Goal: Task Accomplishment & Management: Use online tool/utility

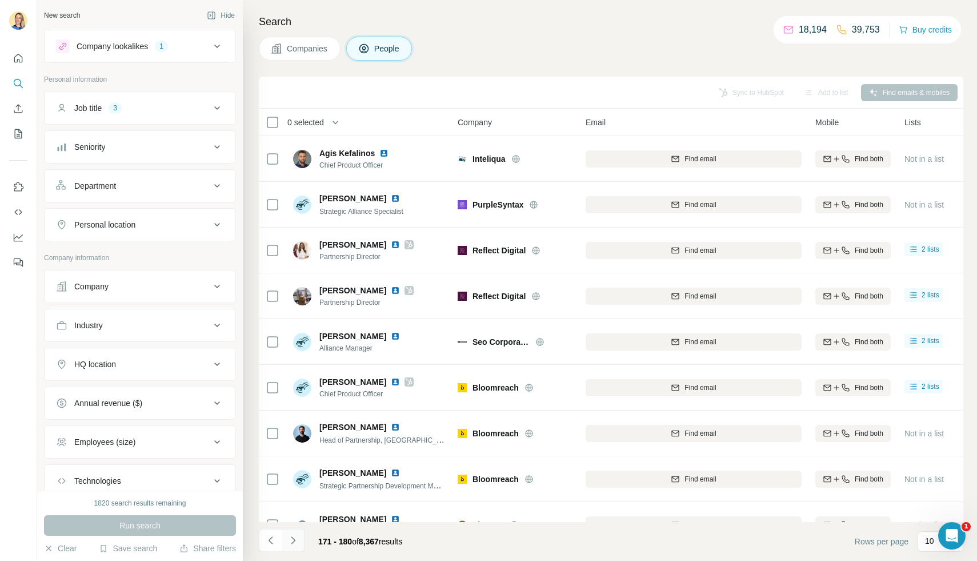
click at [292, 538] on icon "Navigate to next page" at bounding box center [293, 539] width 11 height 11
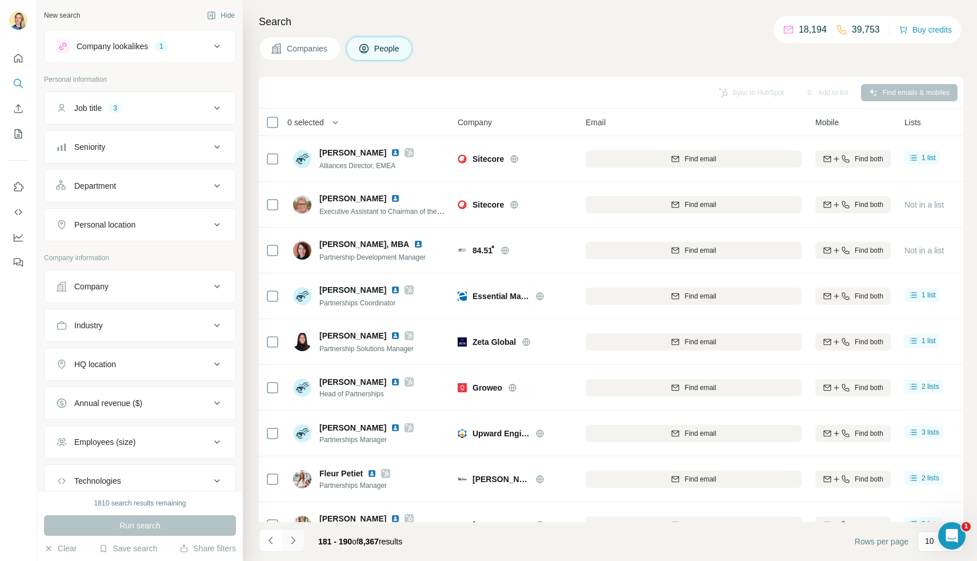
click at [295, 538] on icon "Navigate to next page" at bounding box center [293, 539] width 11 height 11
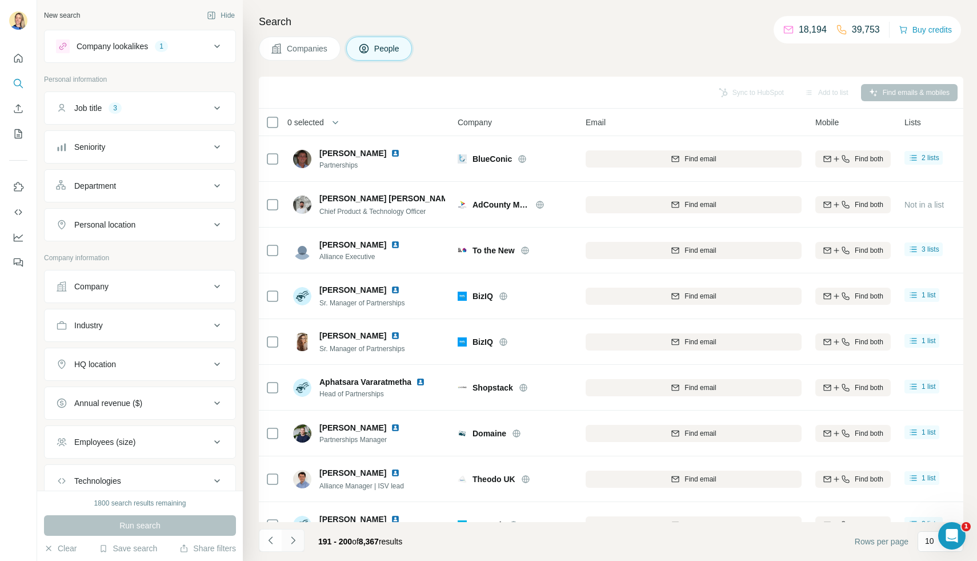
click at [291, 540] on icon "Navigate to next page" at bounding box center [293, 539] width 11 height 11
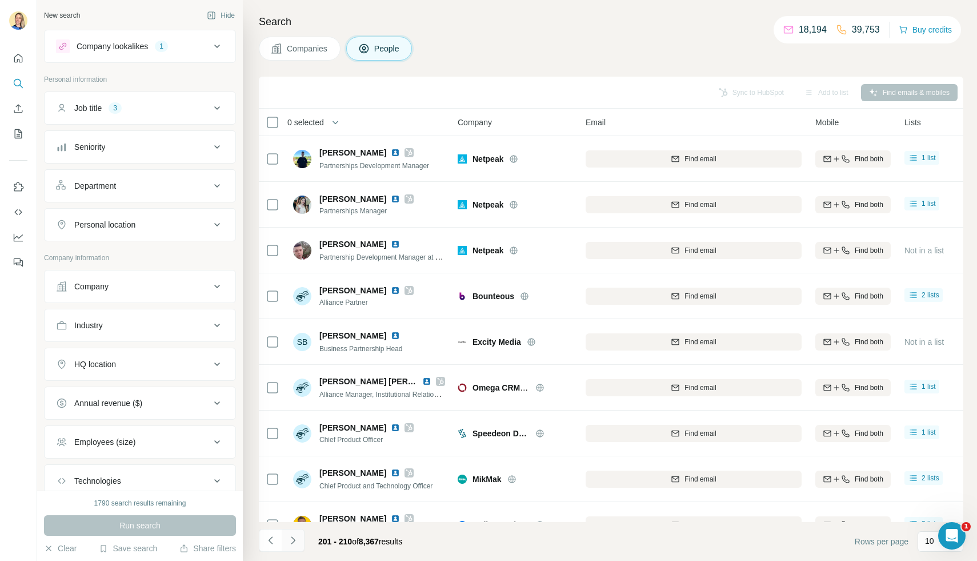
click at [291, 540] on icon "Navigate to next page" at bounding box center [293, 539] width 11 height 11
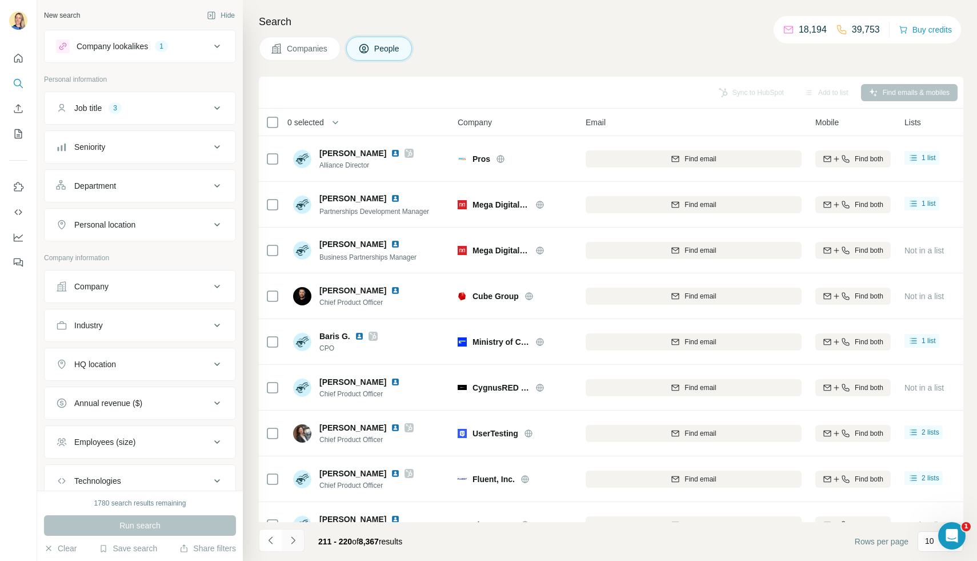
click at [293, 538] on icon "Navigate to next page" at bounding box center [293, 539] width 4 height 7
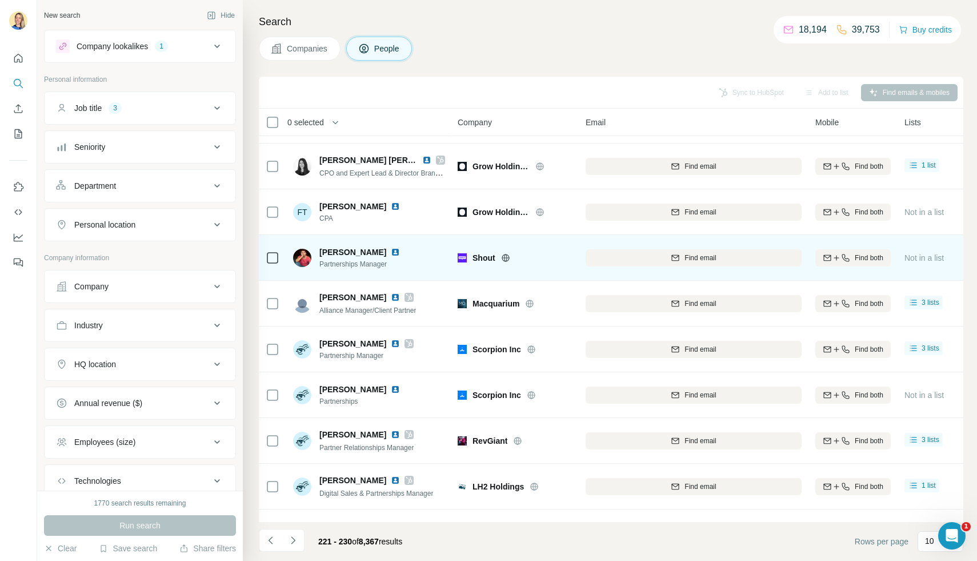
scroll to position [71, 0]
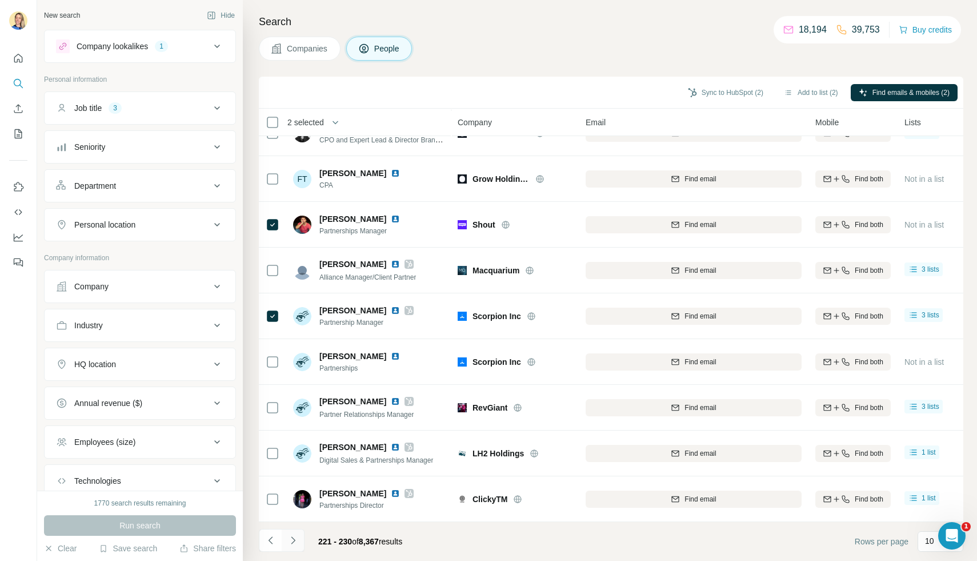
click at [293, 542] on icon "Navigate to next page" at bounding box center [293, 539] width 11 height 11
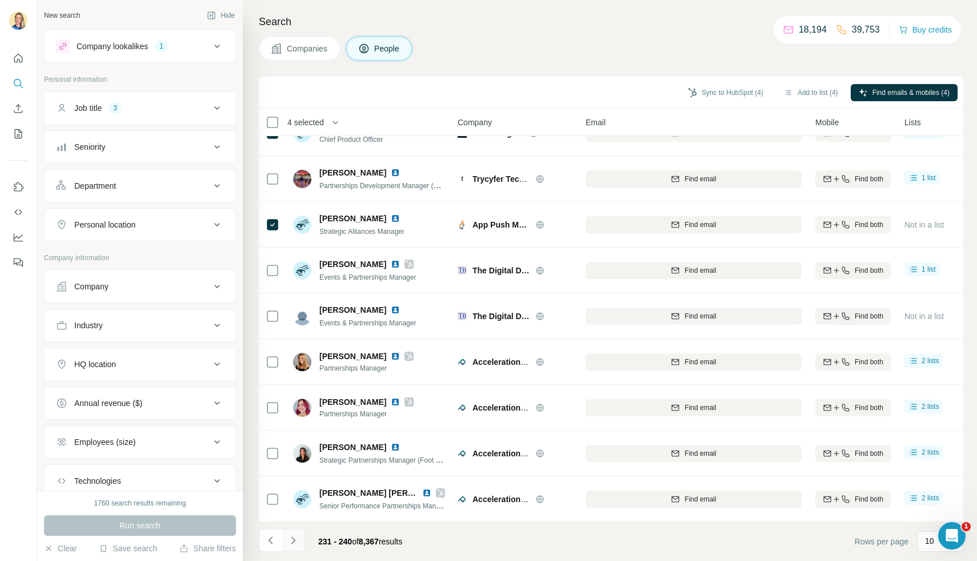
click at [297, 540] on icon "Navigate to next page" at bounding box center [293, 539] width 11 height 11
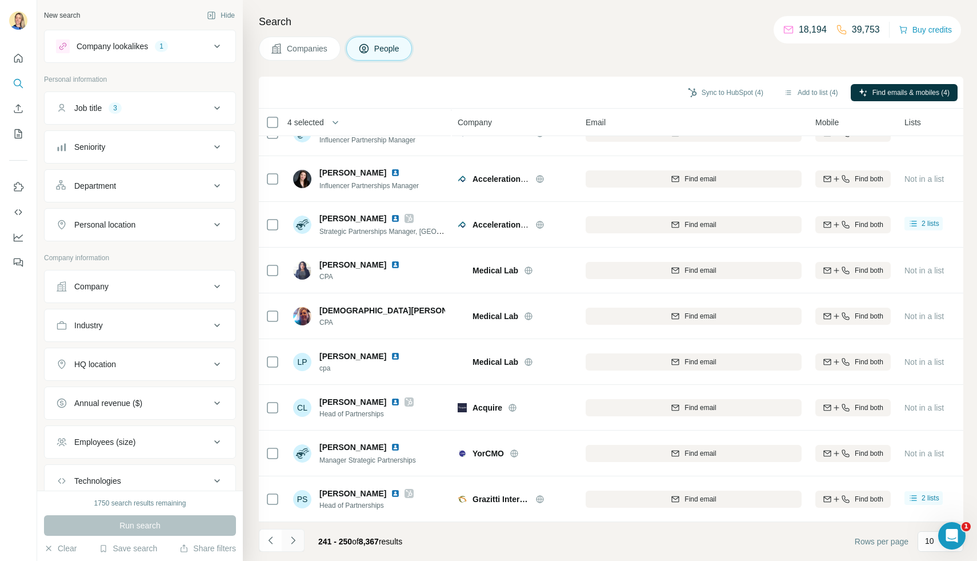
click at [294, 542] on icon "Navigate to next page" at bounding box center [293, 539] width 11 height 11
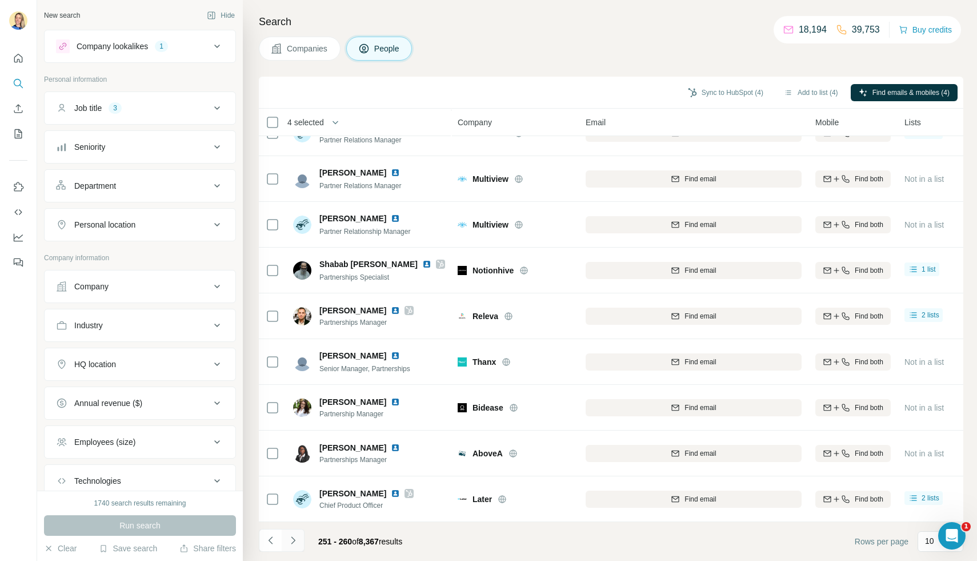
click at [294, 543] on icon "Navigate to next page" at bounding box center [293, 539] width 11 height 11
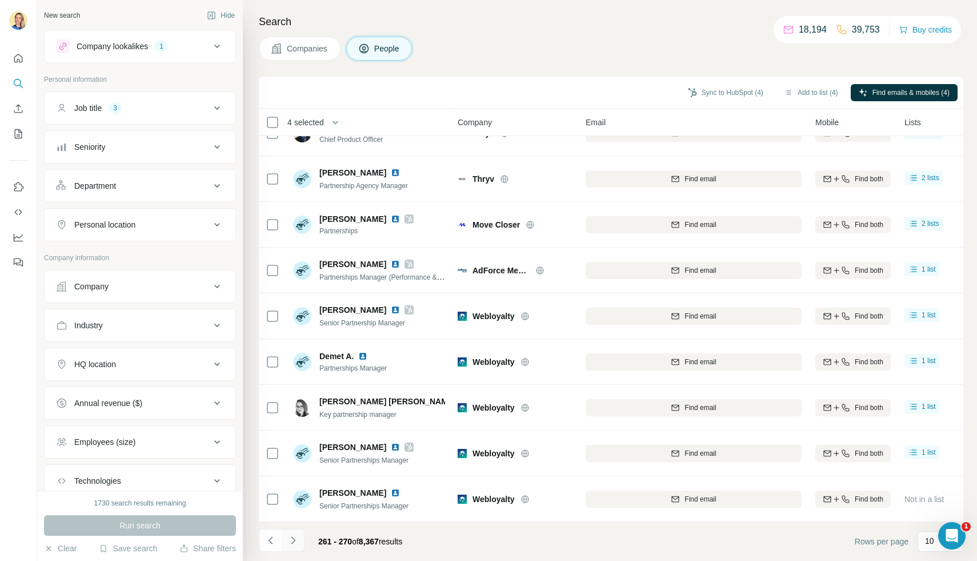
click at [294, 543] on icon "Navigate to next page" at bounding box center [293, 539] width 11 height 11
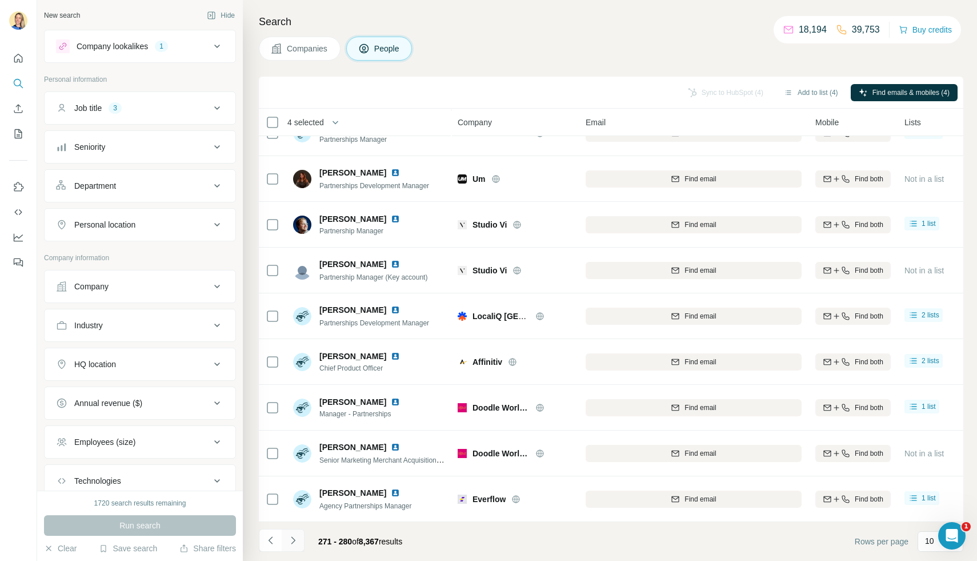
click at [294, 543] on icon "Navigate to next page" at bounding box center [293, 539] width 11 height 11
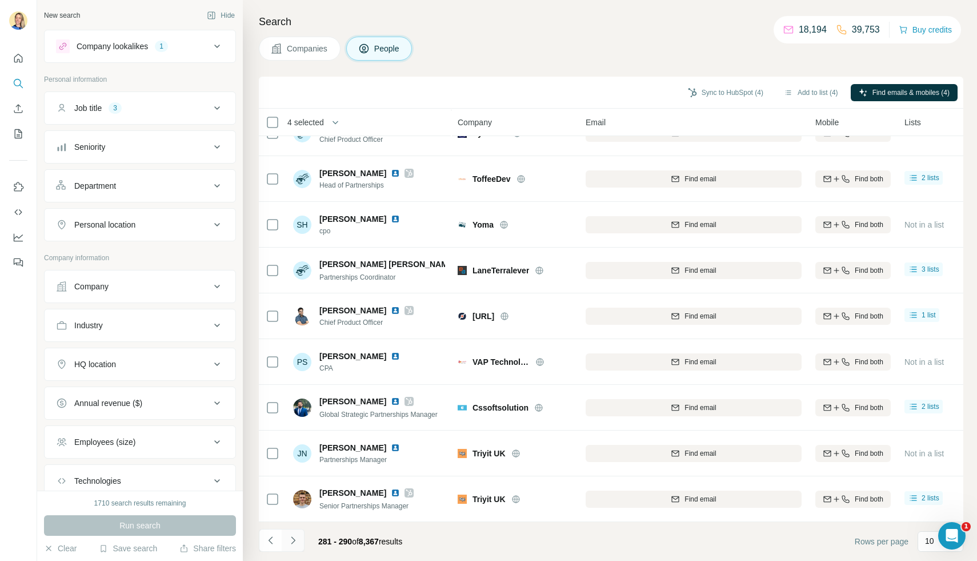
click at [293, 542] on icon "Navigate to next page" at bounding box center [293, 539] width 4 height 7
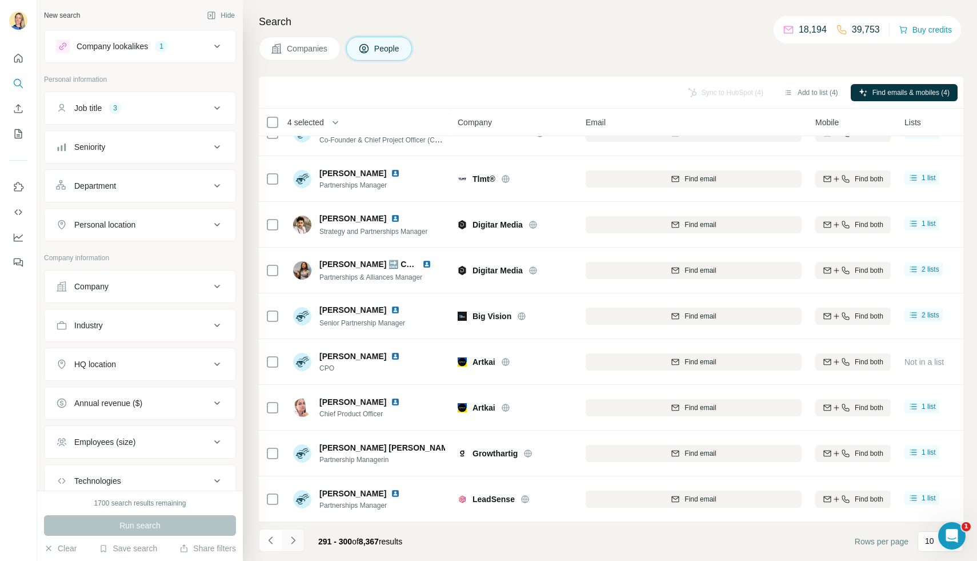
click at [293, 542] on icon "Navigate to next page" at bounding box center [293, 539] width 4 height 7
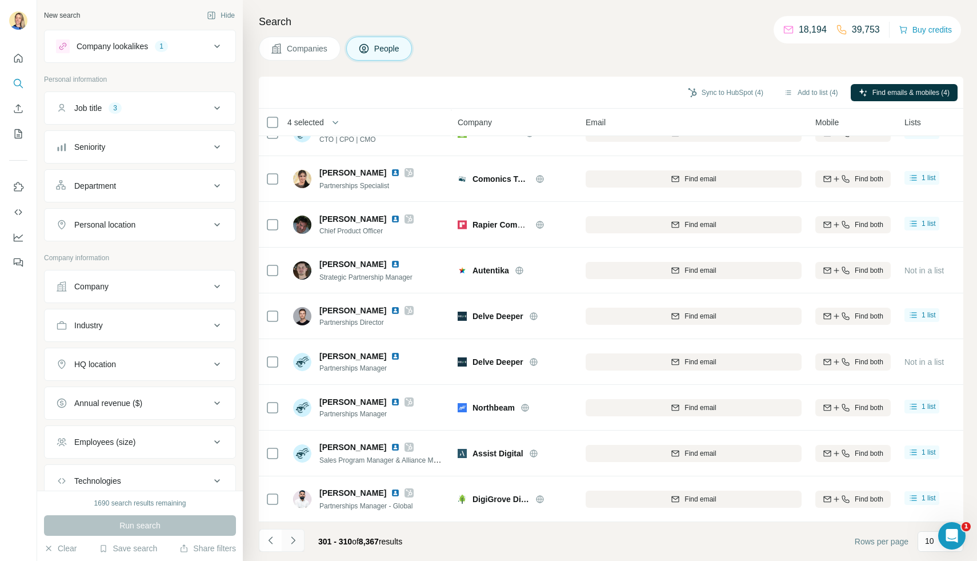
click at [293, 540] on icon "Navigate to next page" at bounding box center [293, 539] width 11 height 11
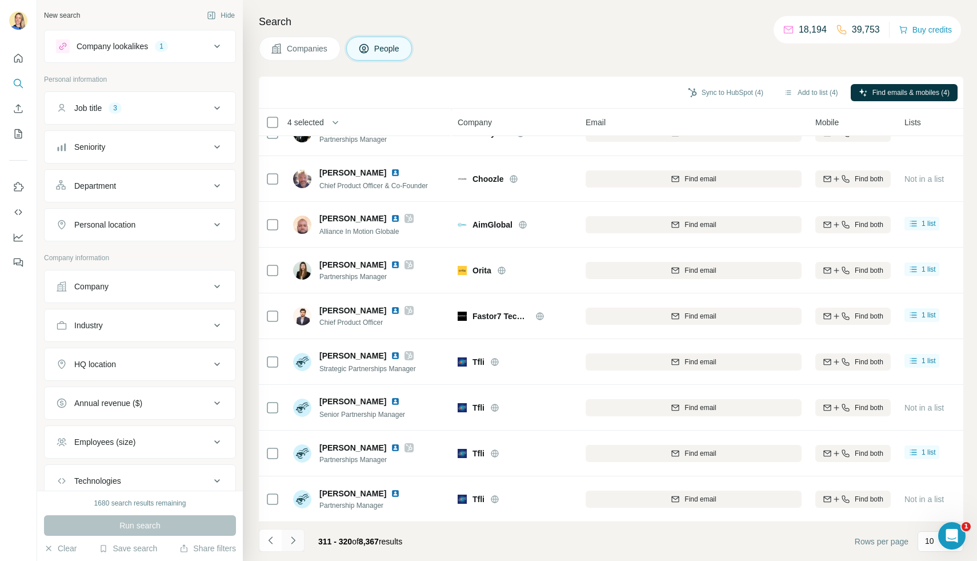
click at [289, 538] on icon "Navigate to next page" at bounding box center [293, 539] width 11 height 11
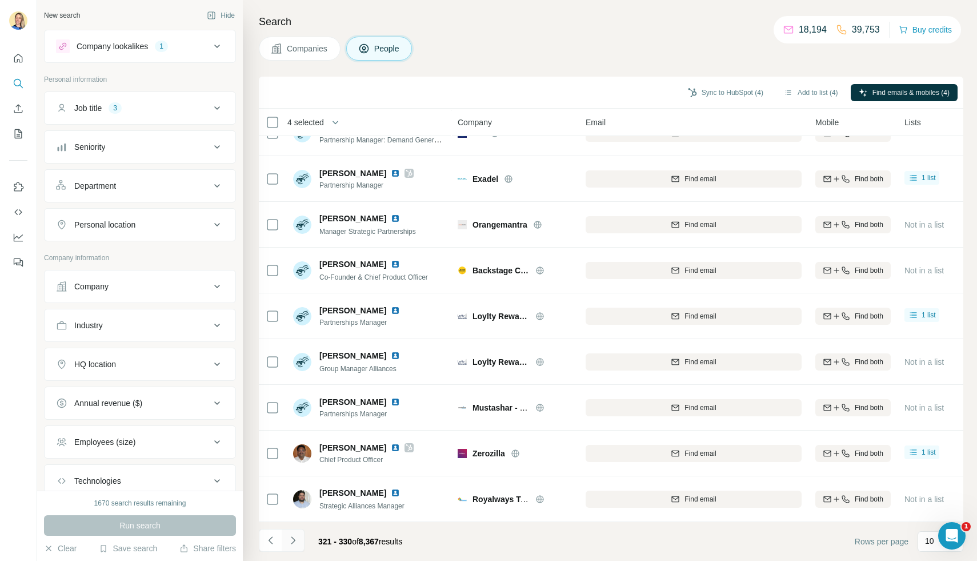
click at [297, 540] on icon "Navigate to next page" at bounding box center [293, 539] width 11 height 11
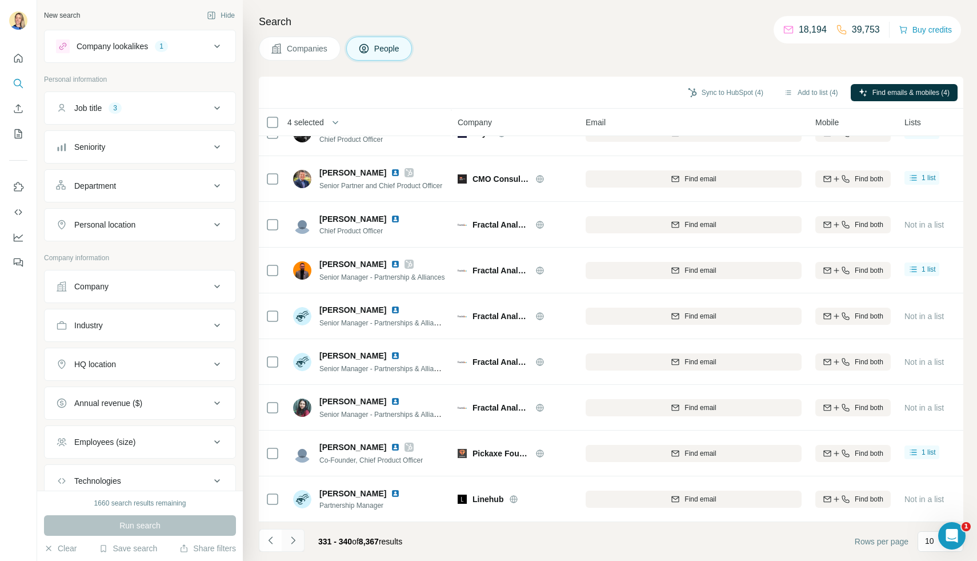
click at [295, 542] on icon "Navigate to next page" at bounding box center [293, 539] width 11 height 11
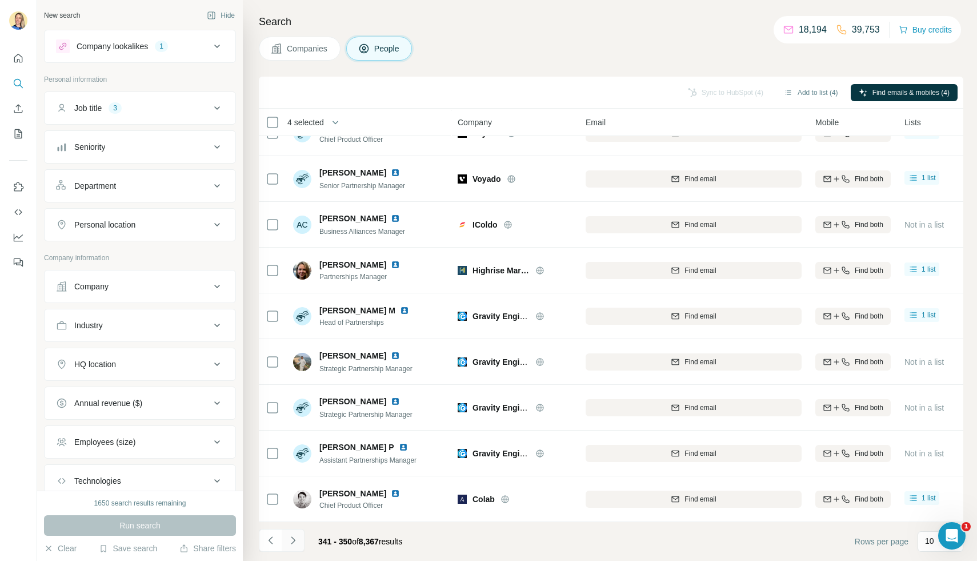
click at [296, 542] on icon "Navigate to next page" at bounding box center [293, 539] width 11 height 11
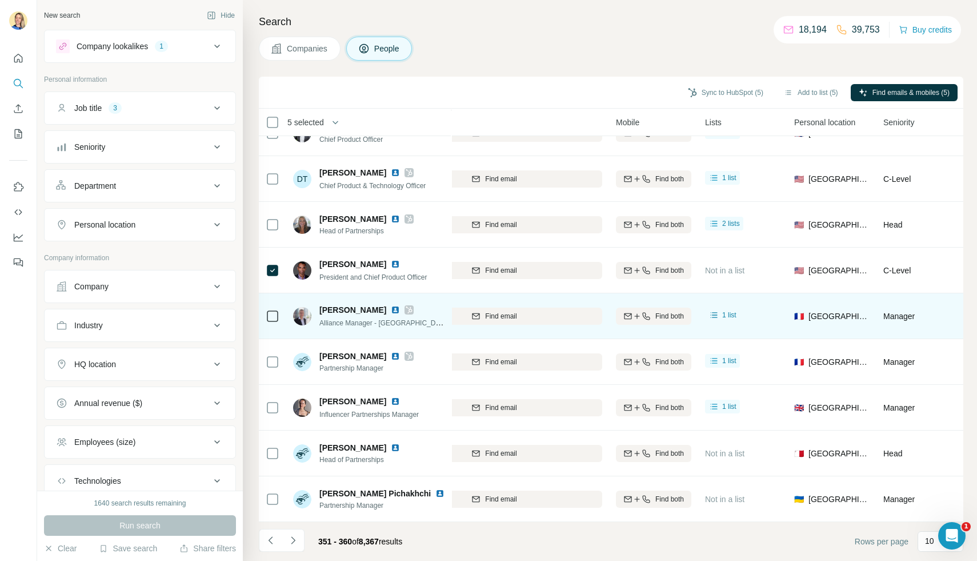
scroll to position [71, 203]
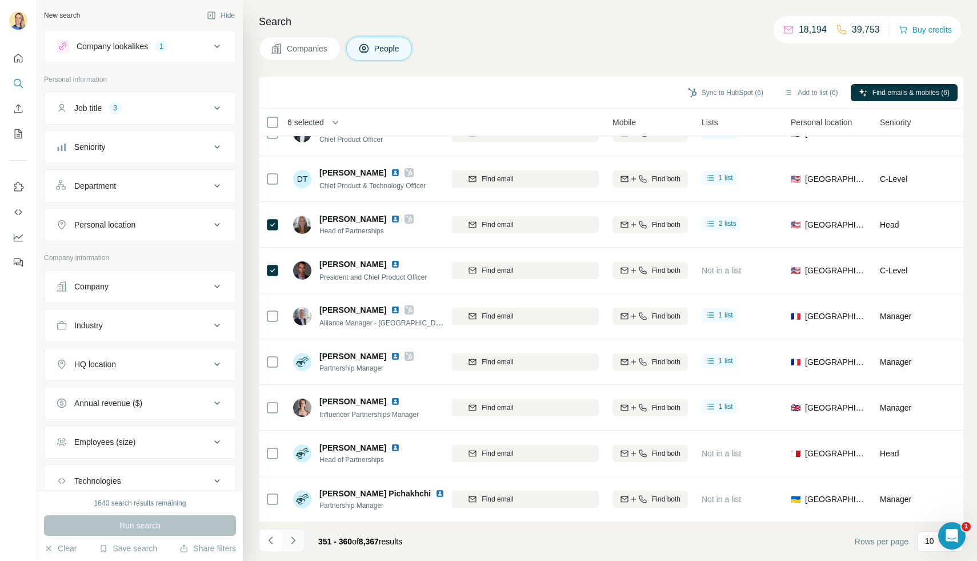
click at [296, 537] on icon "Navigate to next page" at bounding box center [293, 539] width 11 height 11
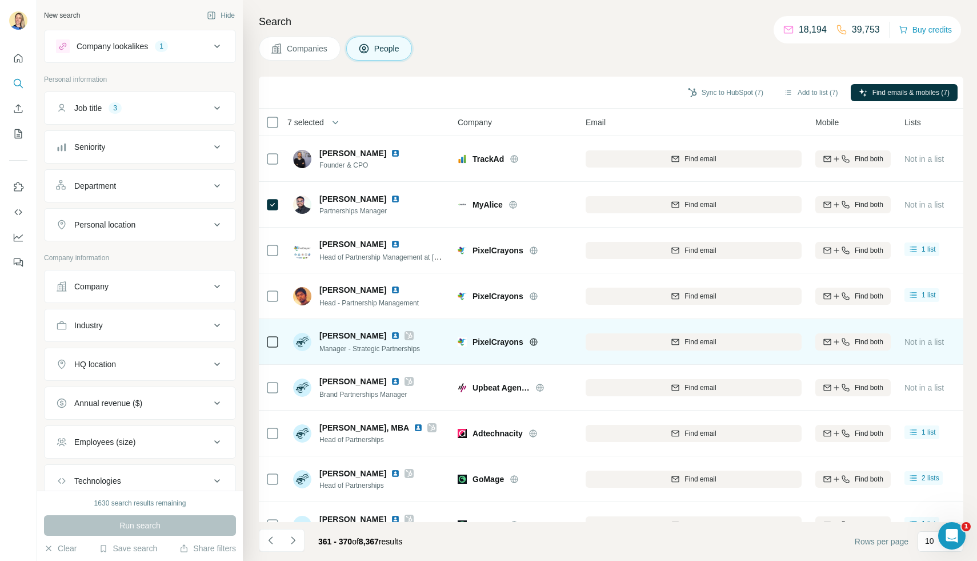
scroll to position [71, 0]
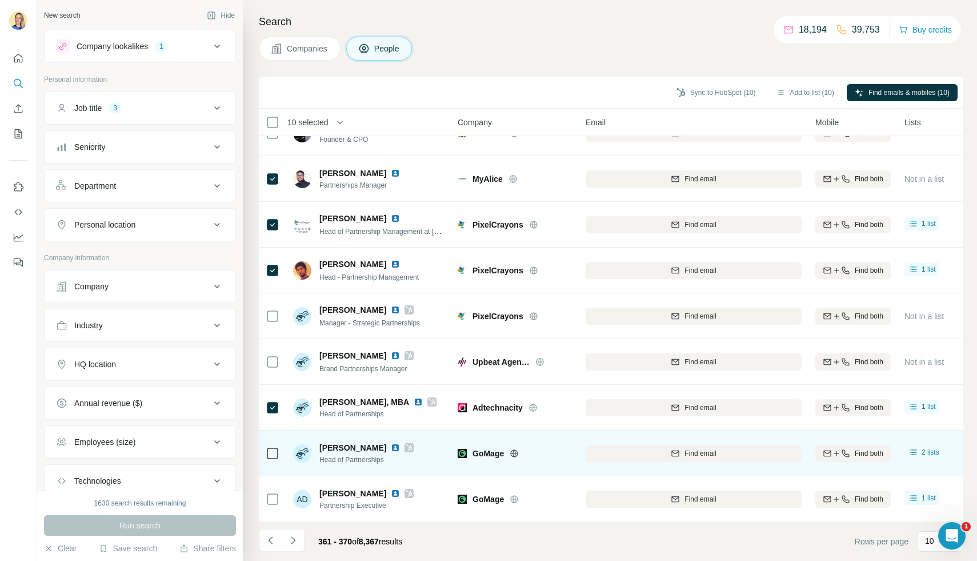
click at [279, 453] on icon at bounding box center [273, 453] width 14 height 14
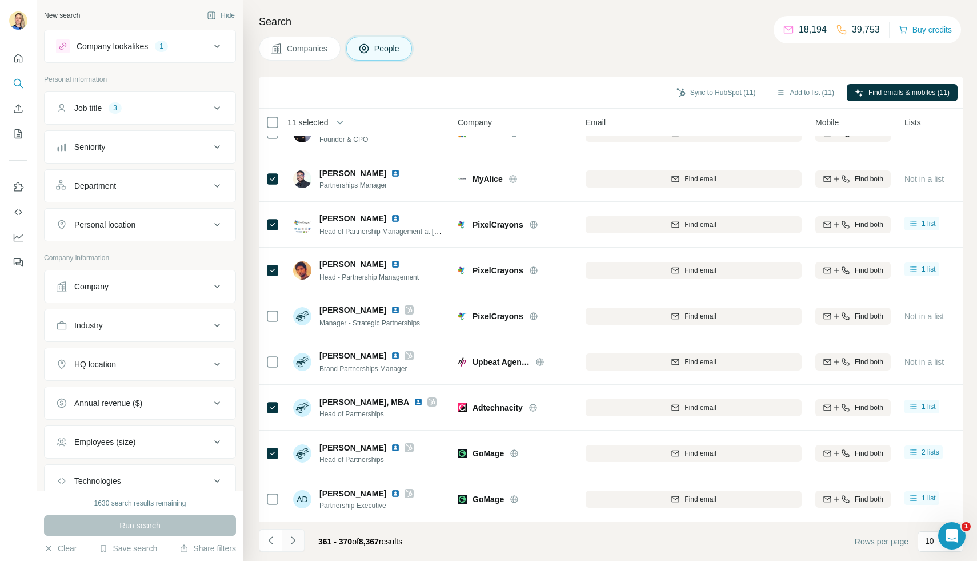
click at [289, 538] on icon "Navigate to next page" at bounding box center [293, 539] width 11 height 11
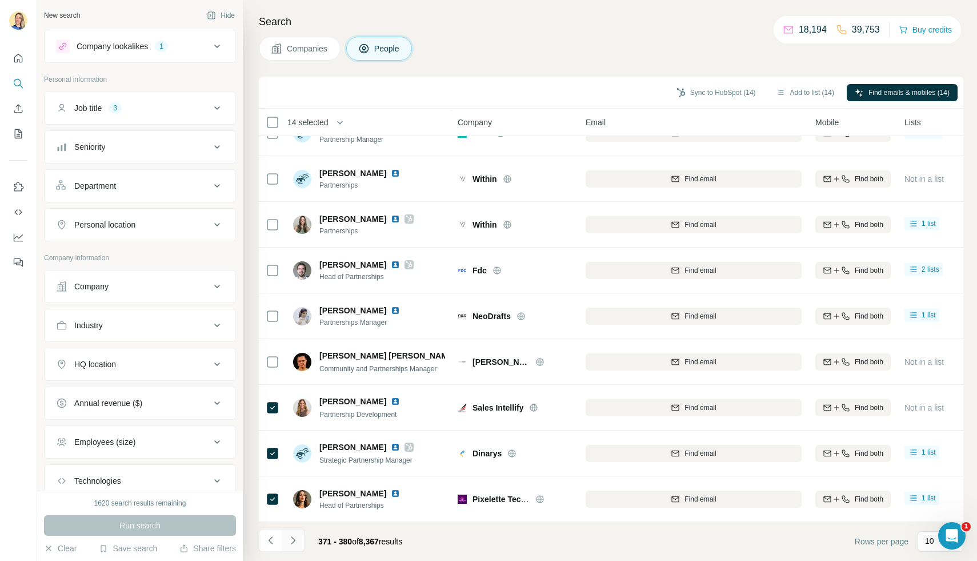
click at [292, 539] on icon "Navigate to next page" at bounding box center [293, 539] width 11 height 11
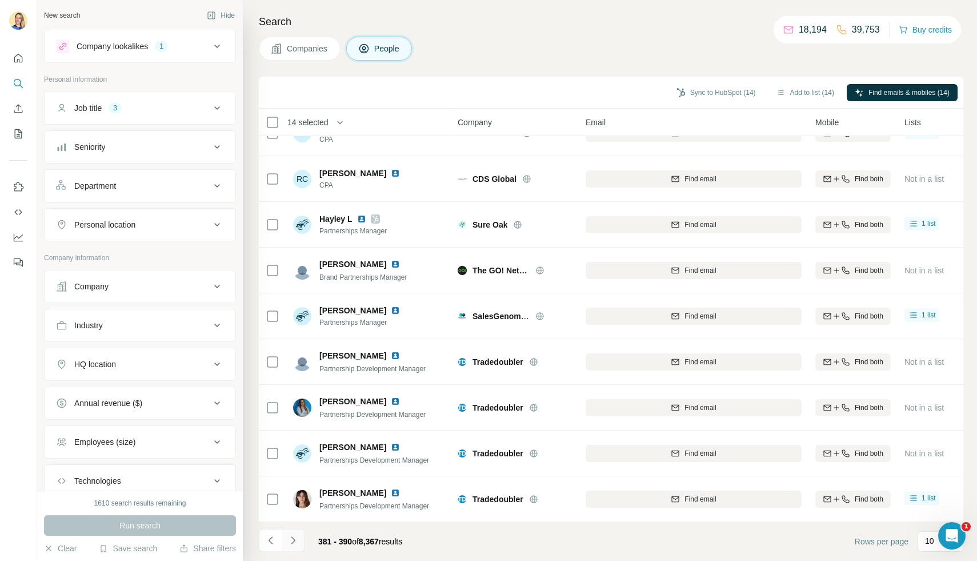
click at [289, 547] on button "Navigate to next page" at bounding box center [293, 540] width 23 height 23
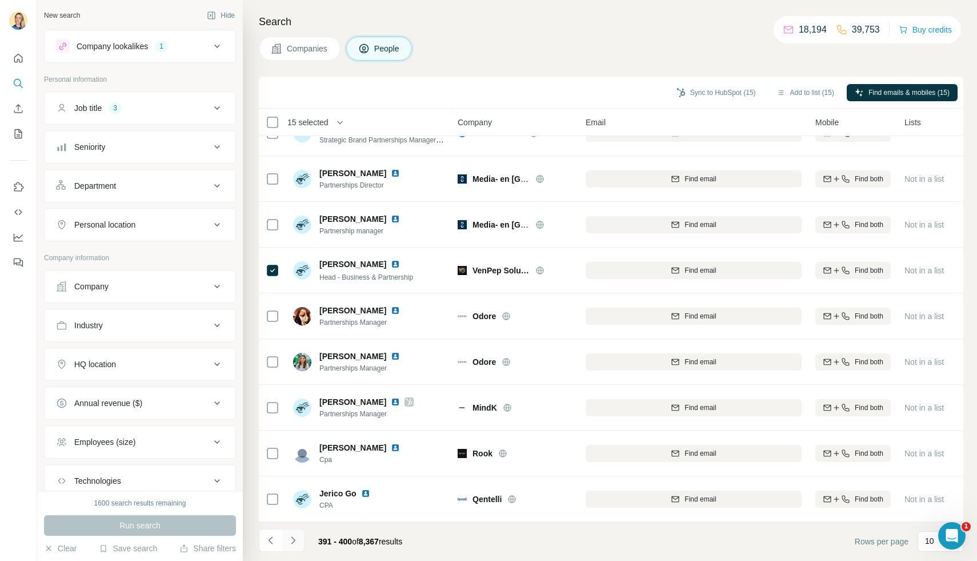
click at [294, 538] on icon "Navigate to next page" at bounding box center [293, 539] width 11 height 11
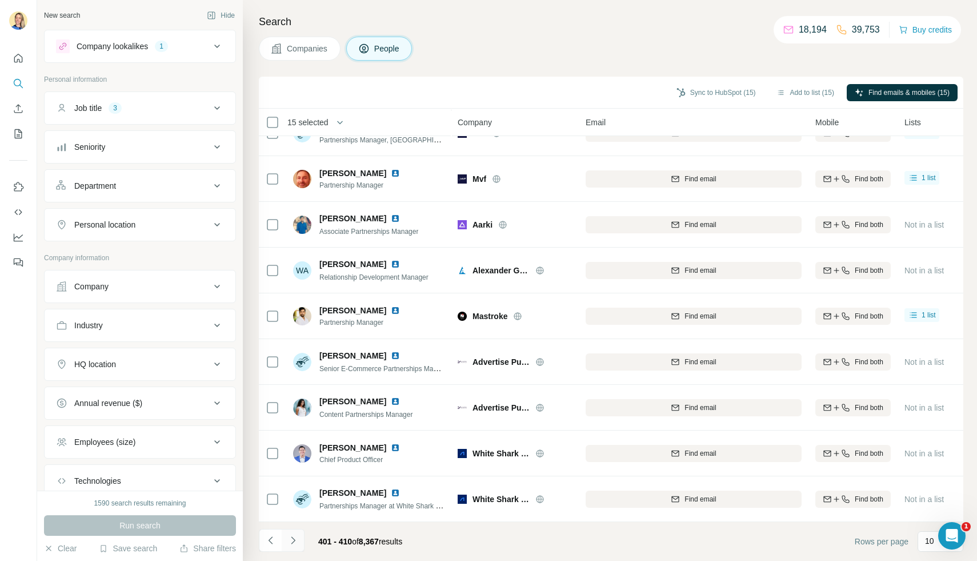
click at [296, 541] on icon "Navigate to next page" at bounding box center [293, 539] width 11 height 11
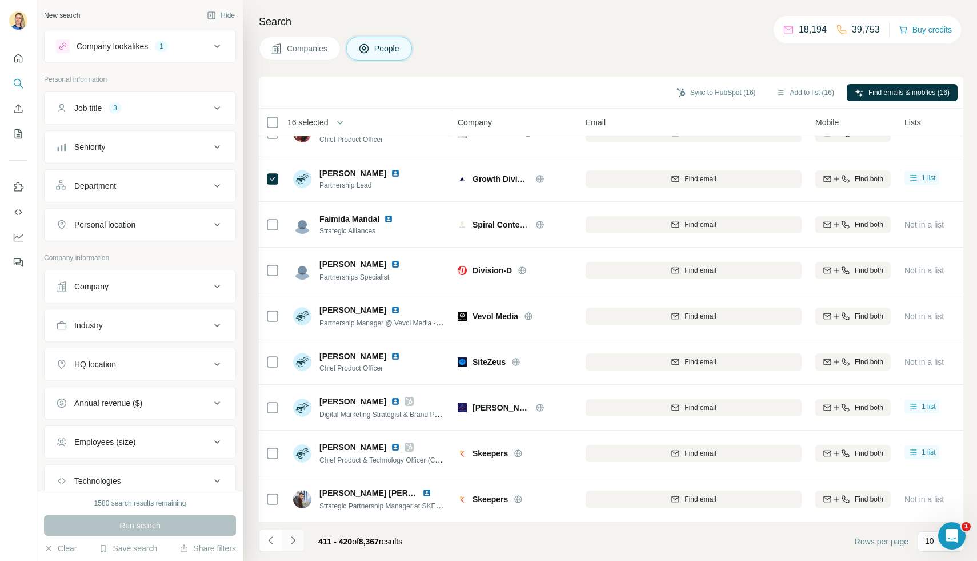
click at [296, 540] on icon "Navigate to next page" at bounding box center [293, 539] width 11 height 11
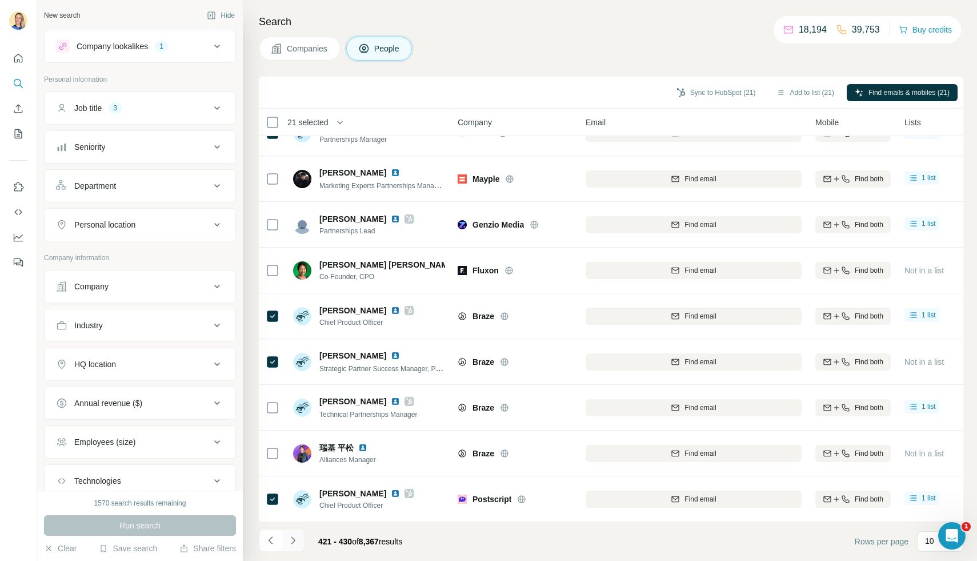
click at [289, 544] on icon "Navigate to next page" at bounding box center [293, 539] width 11 height 11
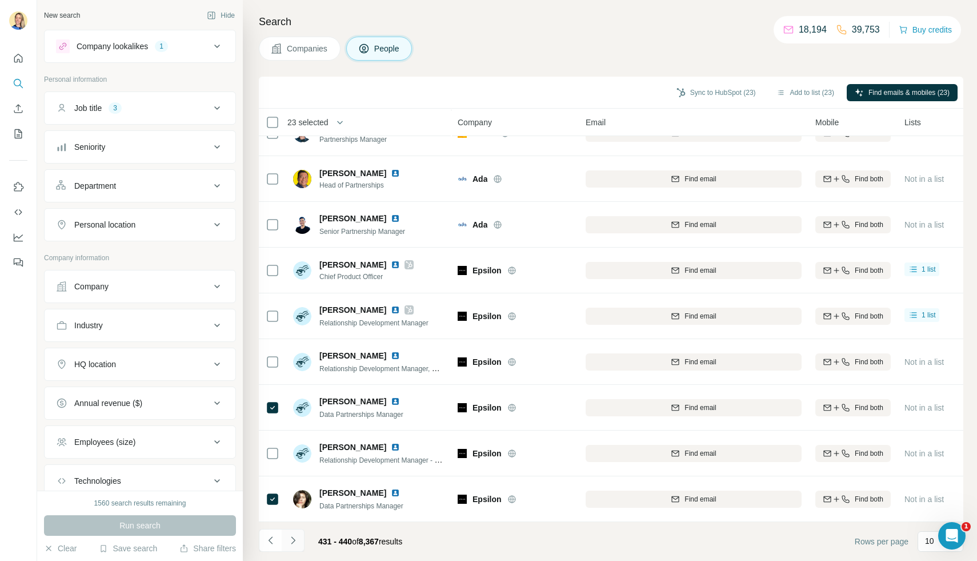
click at [291, 542] on icon "Navigate to next page" at bounding box center [293, 539] width 11 height 11
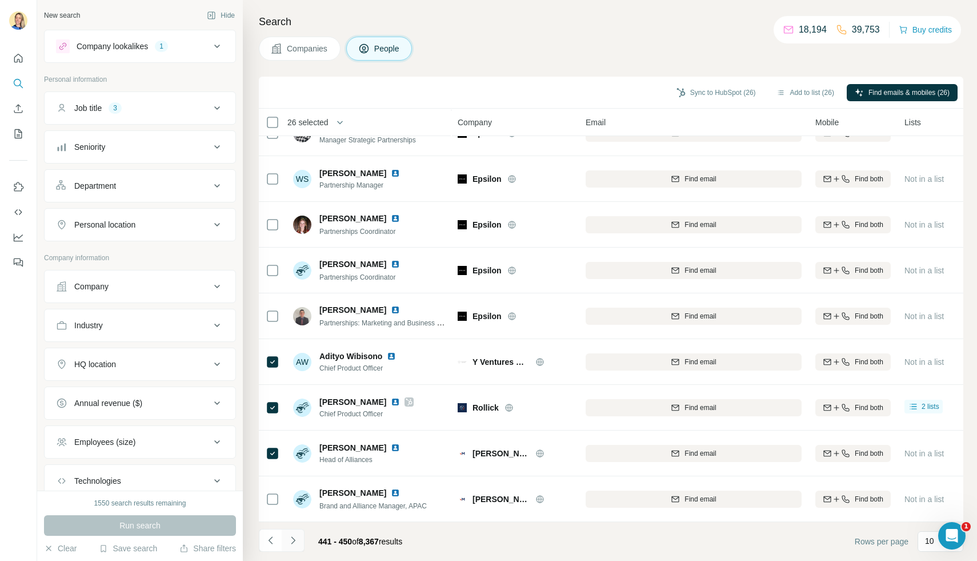
click at [297, 539] on icon "Navigate to next page" at bounding box center [293, 539] width 11 height 11
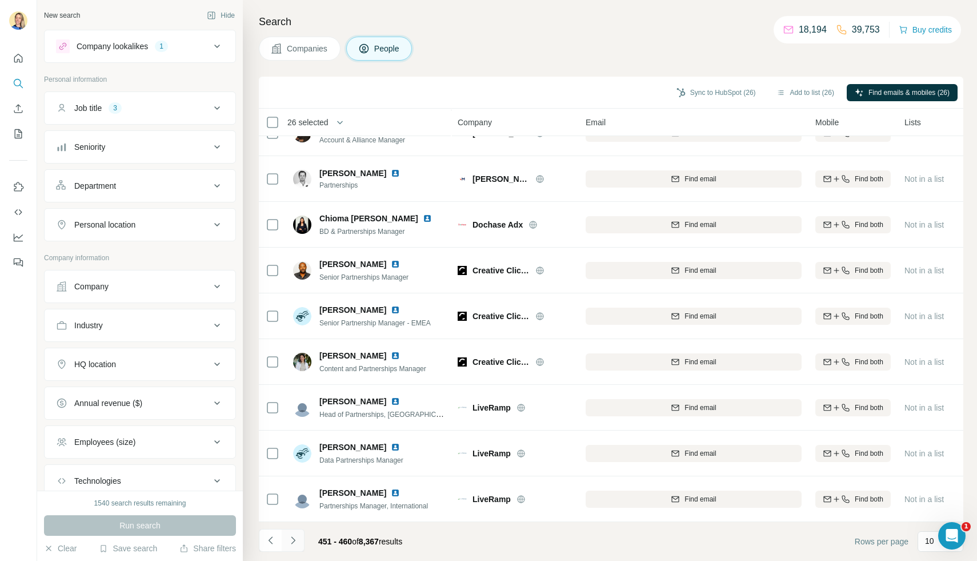
click at [292, 540] on icon "Navigate to next page" at bounding box center [293, 539] width 11 height 11
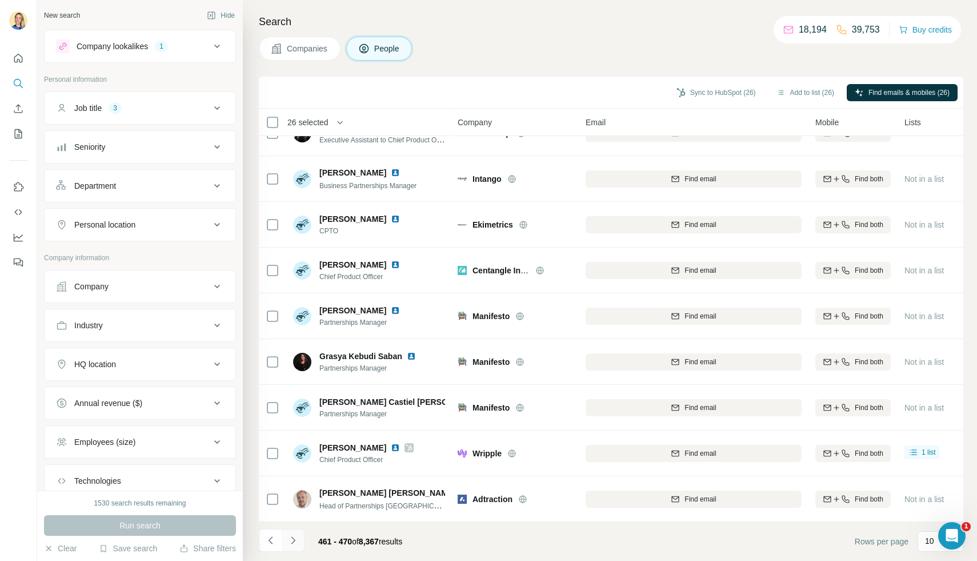
click at [292, 544] on icon "Navigate to next page" at bounding box center [293, 539] width 11 height 11
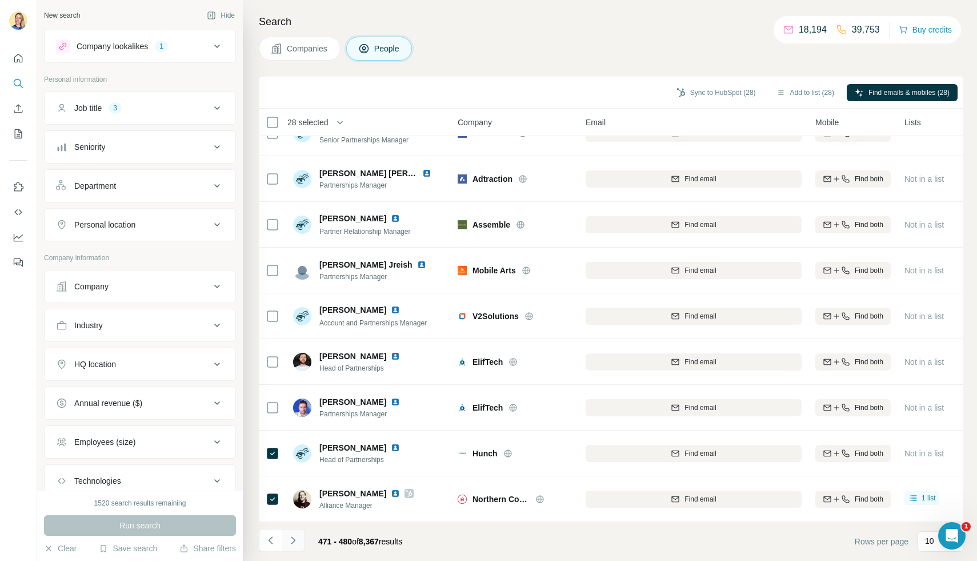
click at [293, 540] on icon "Navigate to next page" at bounding box center [293, 539] width 11 height 11
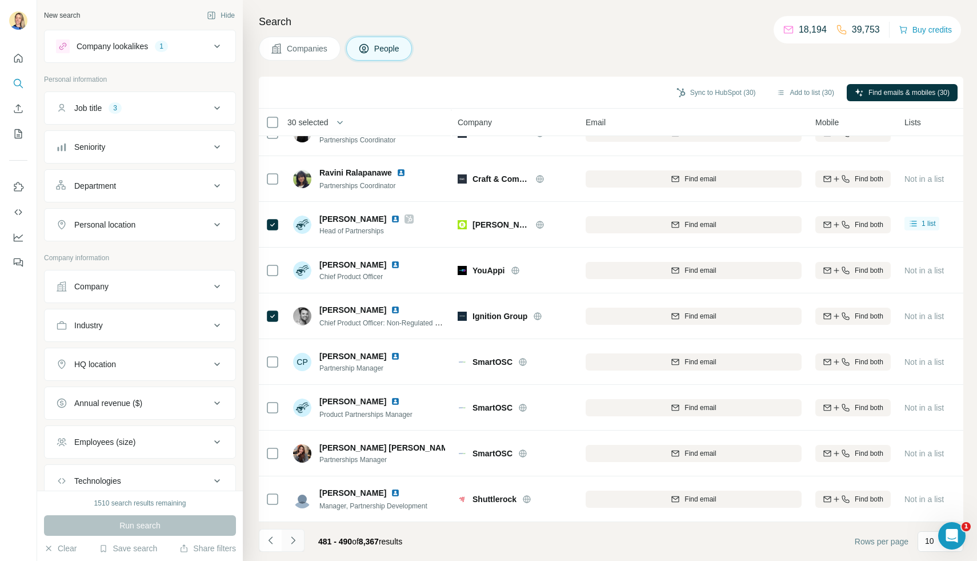
click at [296, 541] on icon "Navigate to next page" at bounding box center [293, 539] width 11 height 11
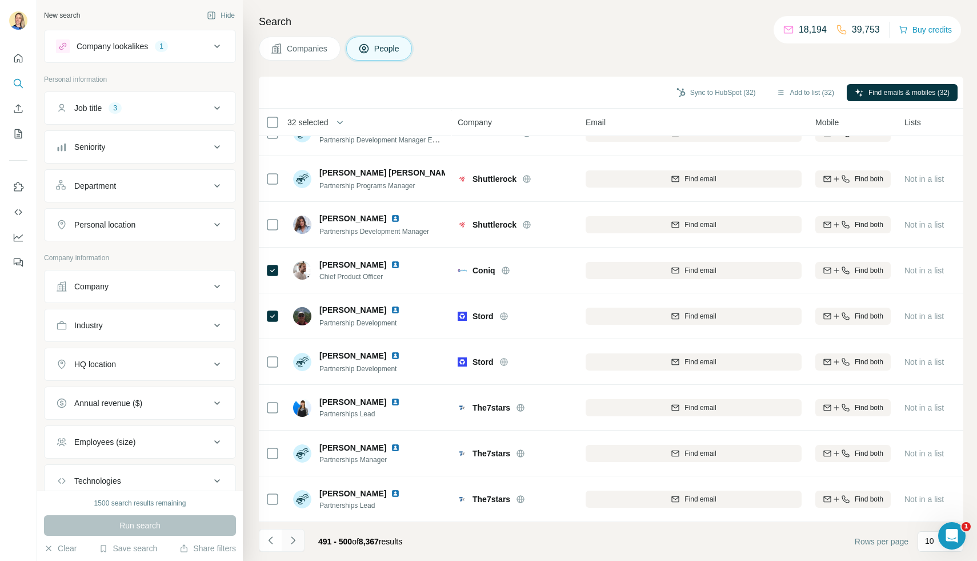
click at [297, 539] on icon "Navigate to next page" at bounding box center [293, 539] width 11 height 11
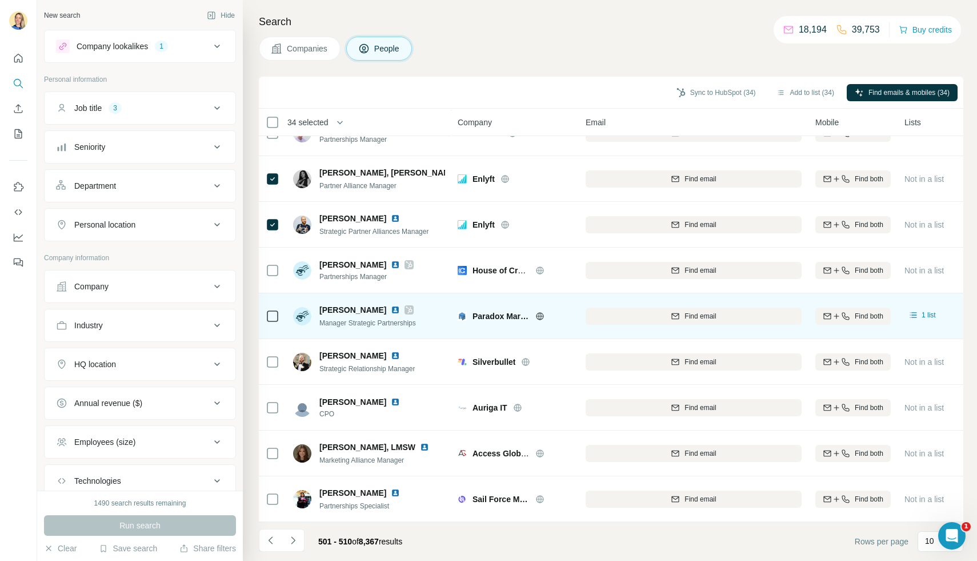
click at [266, 313] on icon at bounding box center [273, 316] width 14 height 14
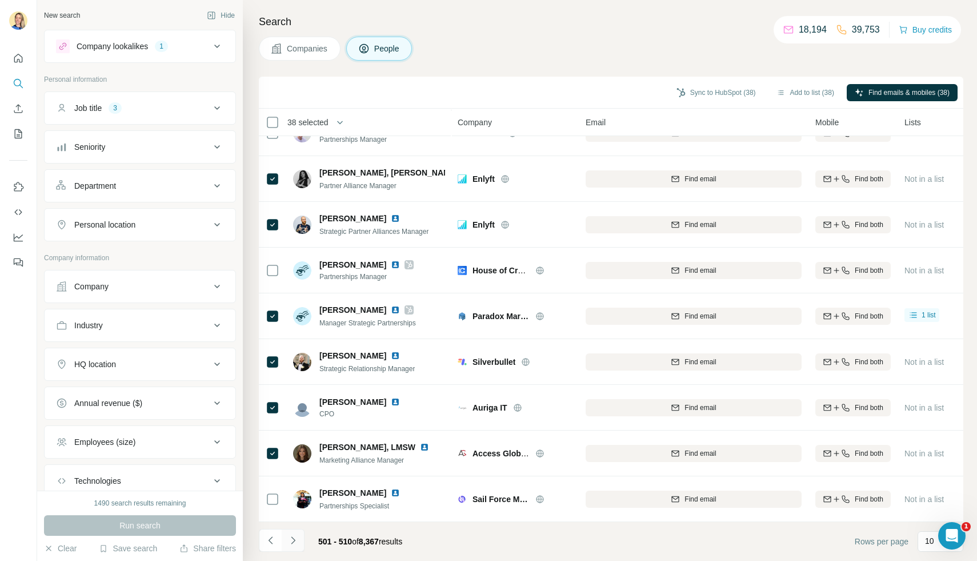
click at [297, 540] on icon "Navigate to next page" at bounding box center [293, 539] width 11 height 11
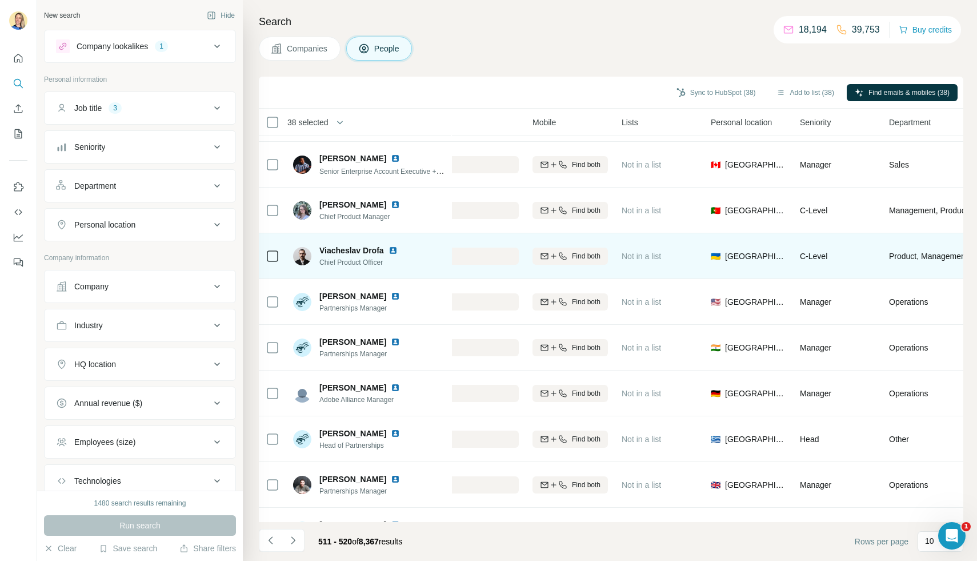
scroll to position [40, 419]
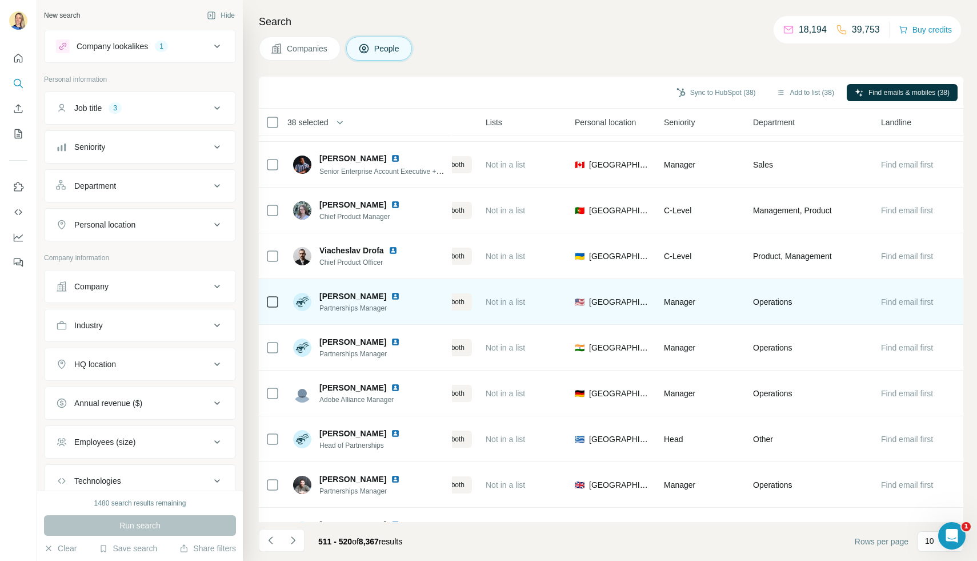
click at [281, 294] on td at bounding box center [272, 302] width 27 height 46
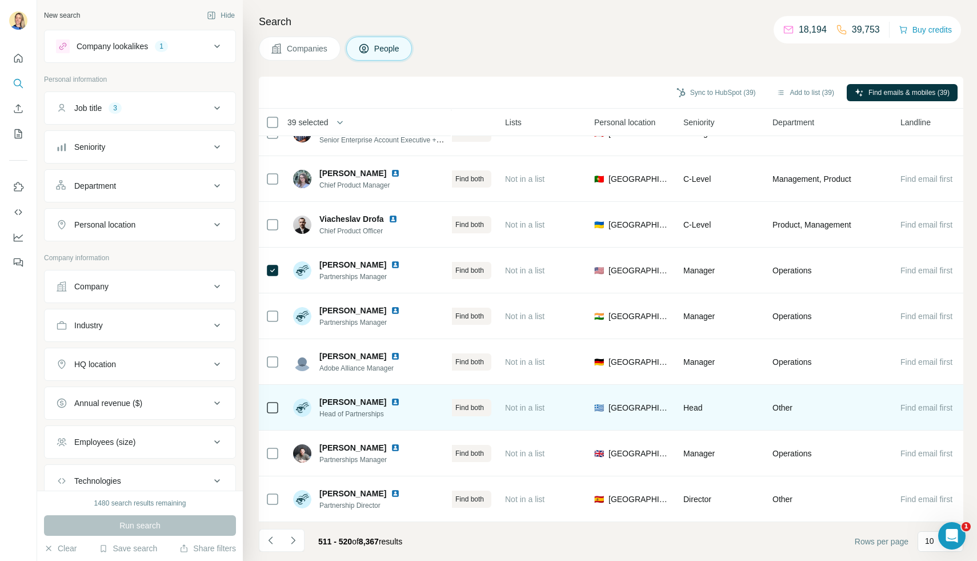
scroll to position [71, 419]
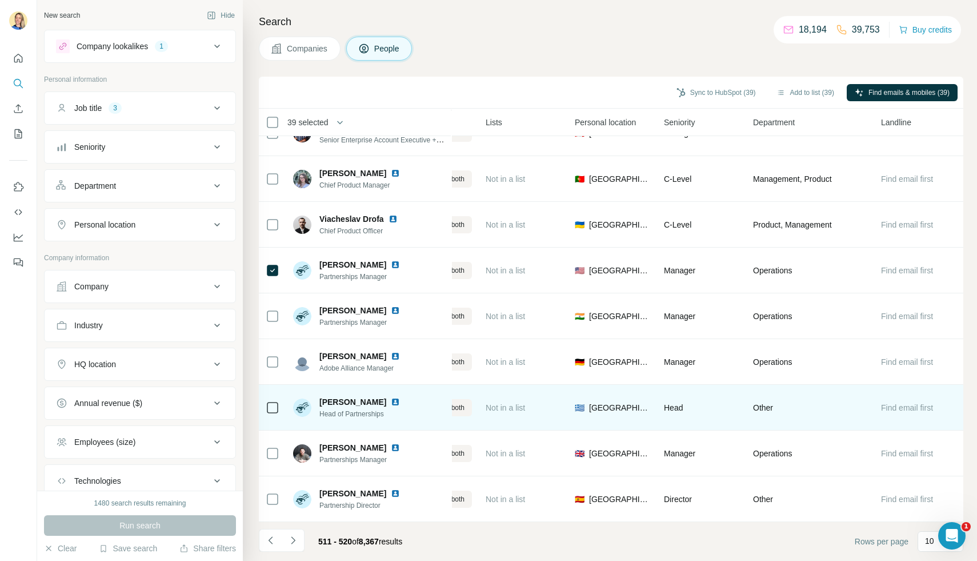
click at [278, 406] on icon at bounding box center [273, 408] width 14 height 14
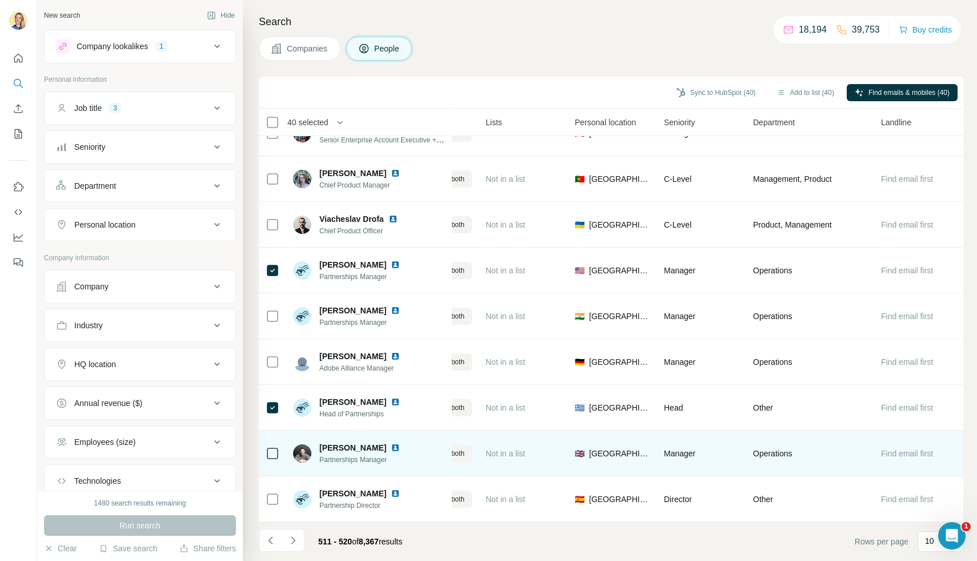
click at [280, 456] on td at bounding box center [272, 453] width 27 height 46
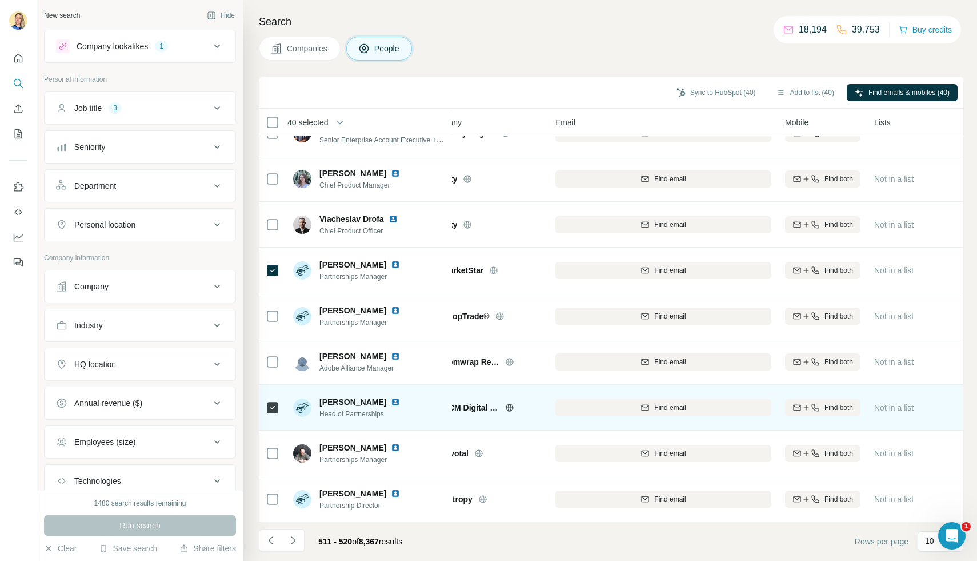
scroll to position [71, 0]
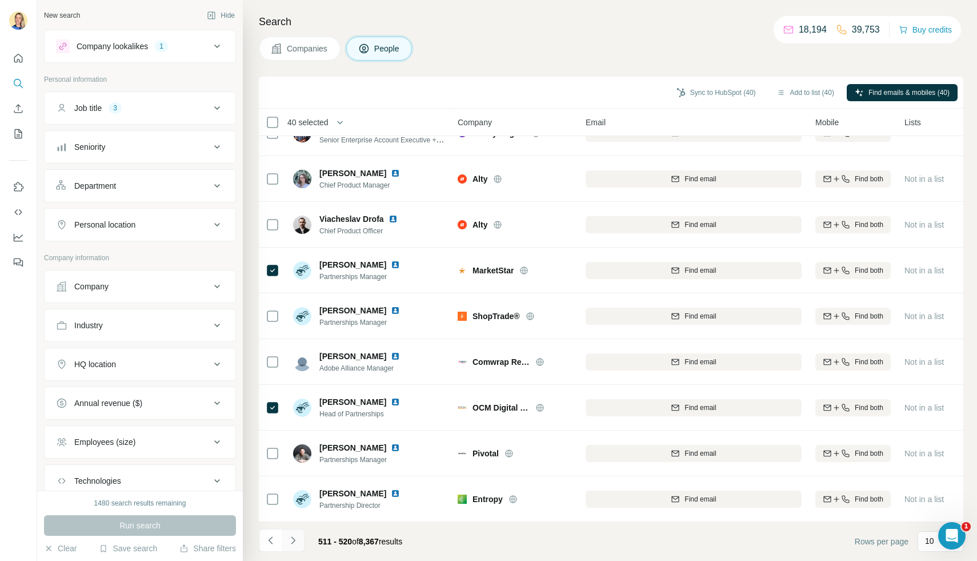
click at [296, 542] on icon "Navigate to next page" at bounding box center [293, 539] width 11 height 11
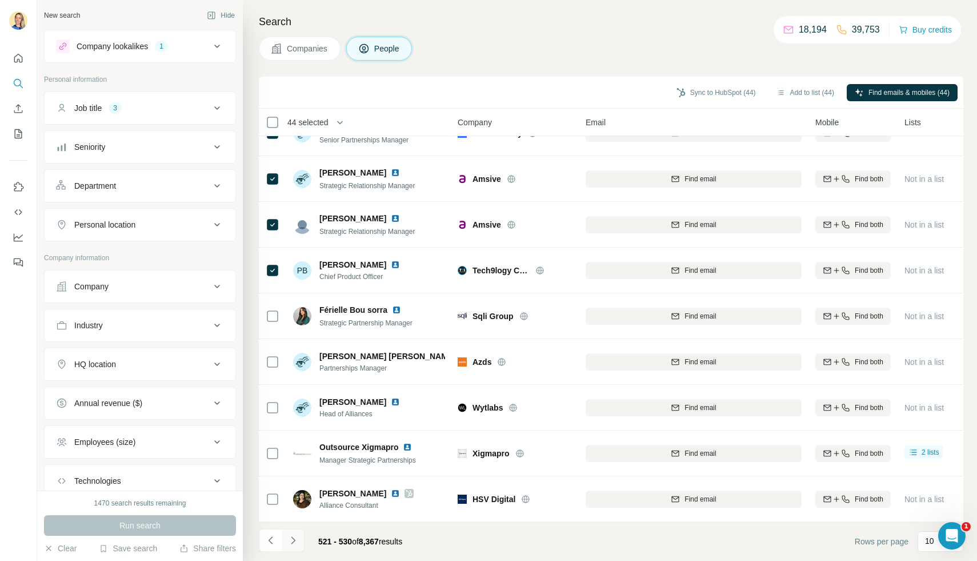
click at [293, 540] on icon "Navigate to next page" at bounding box center [293, 539] width 11 height 11
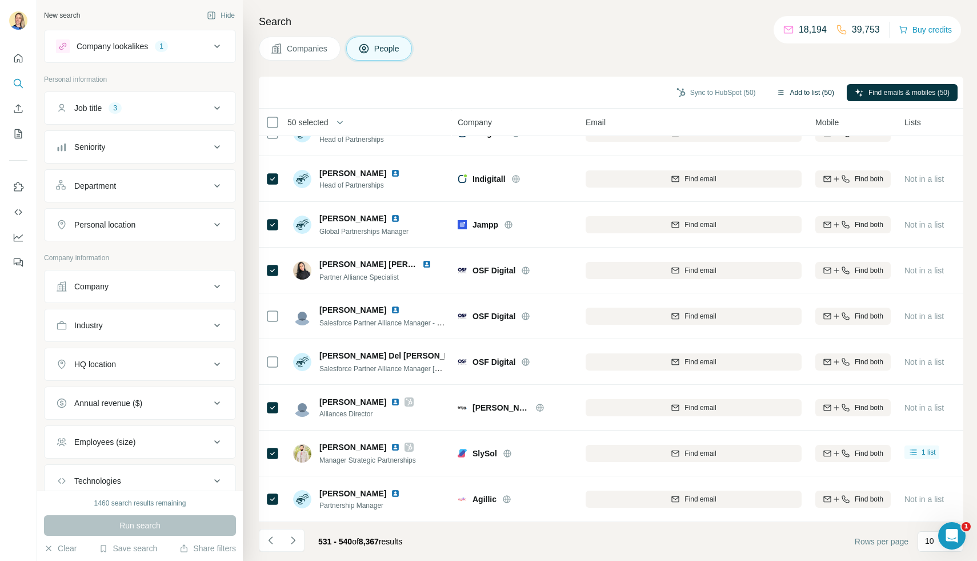
click at [805, 95] on button "Add to list (50)" at bounding box center [806, 92] width 74 height 17
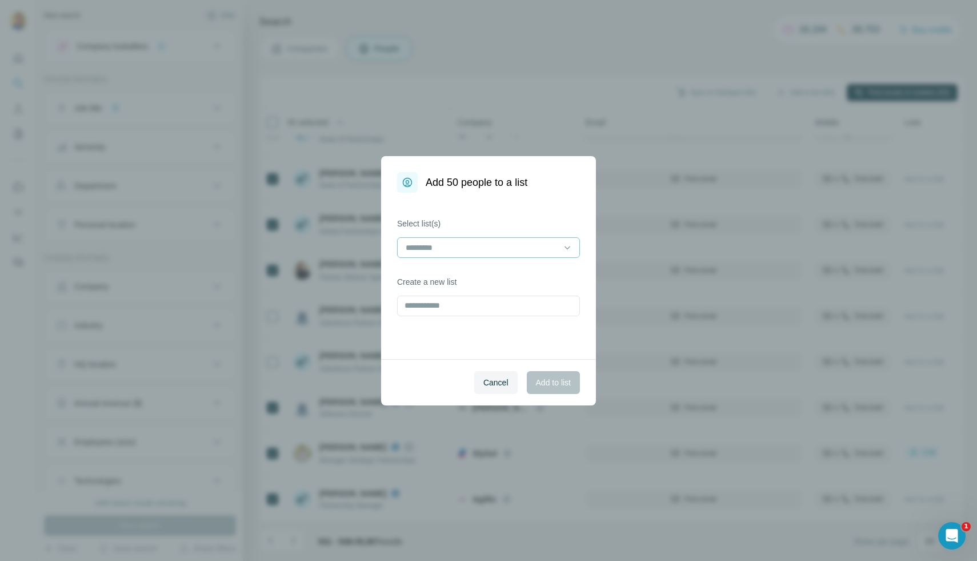
click at [509, 244] on input at bounding box center [482, 247] width 154 height 13
type input "*"
click at [571, 202] on div "Select list(s) Create a new list" at bounding box center [488, 276] width 215 height 166
click at [494, 312] on input "text" at bounding box center [488, 306] width 183 height 21
type input "**********"
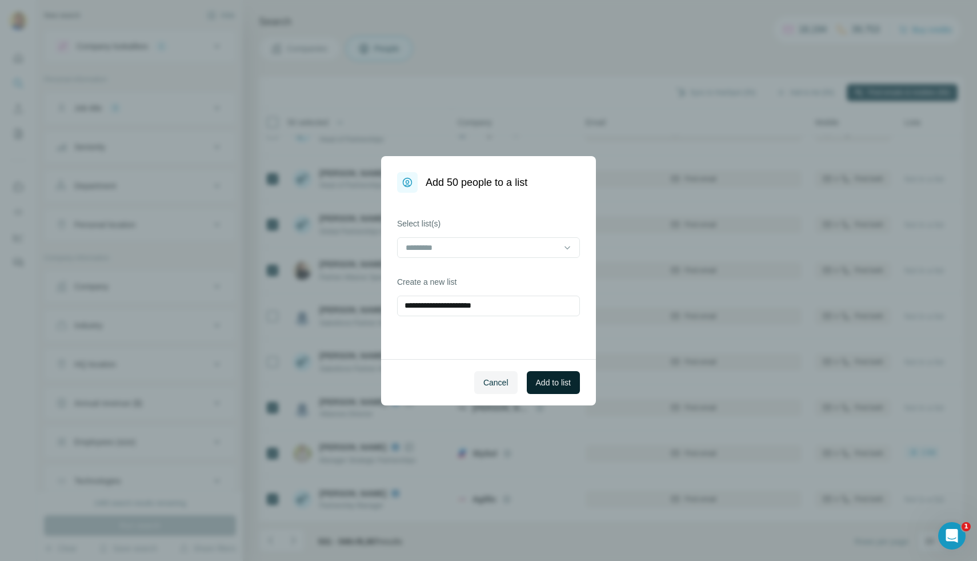
click at [554, 383] on span "Add to list" at bounding box center [553, 382] width 35 height 11
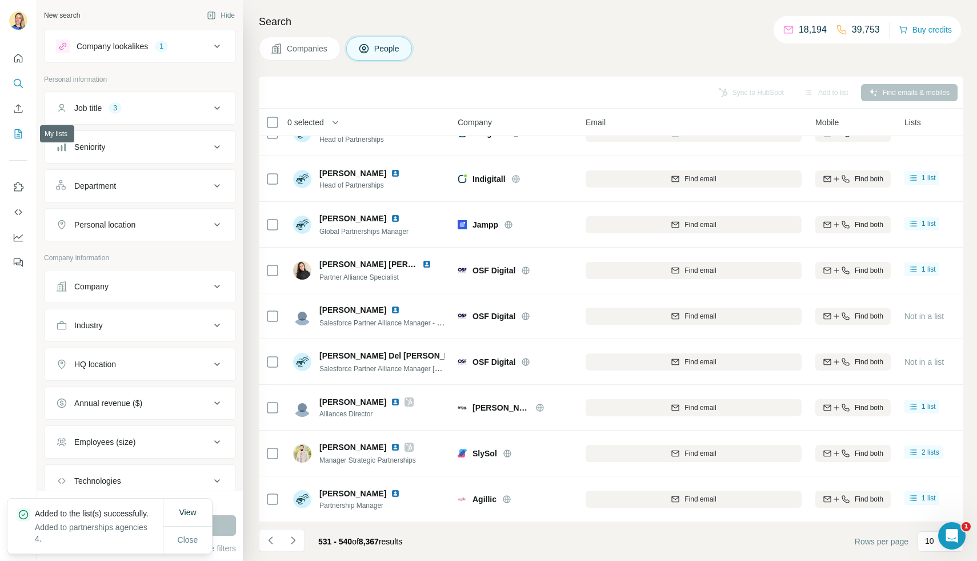
click at [15, 127] on button "My lists" at bounding box center [18, 133] width 18 height 21
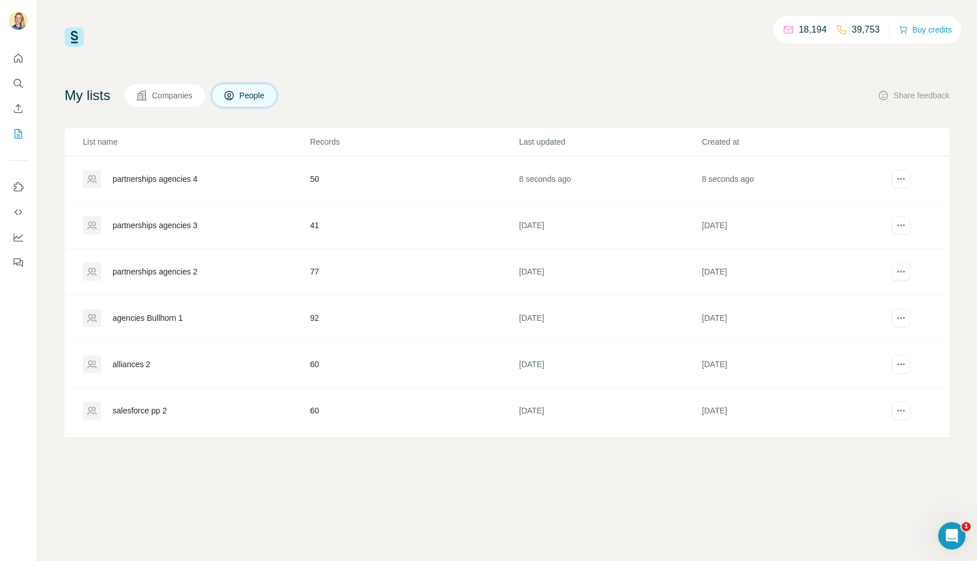
click at [189, 182] on div "partnerships agencies 4" at bounding box center [155, 178] width 85 height 11
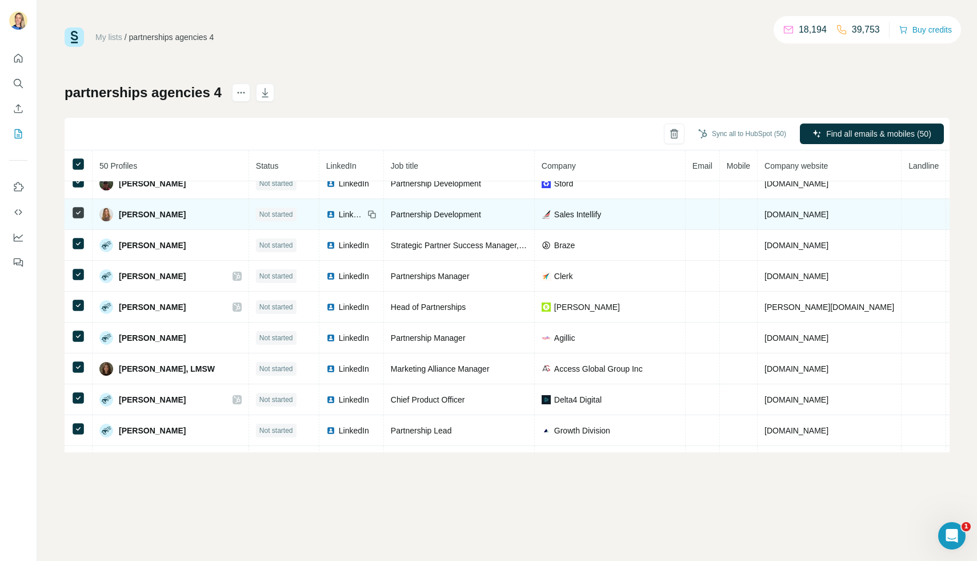
scroll to position [242, 0]
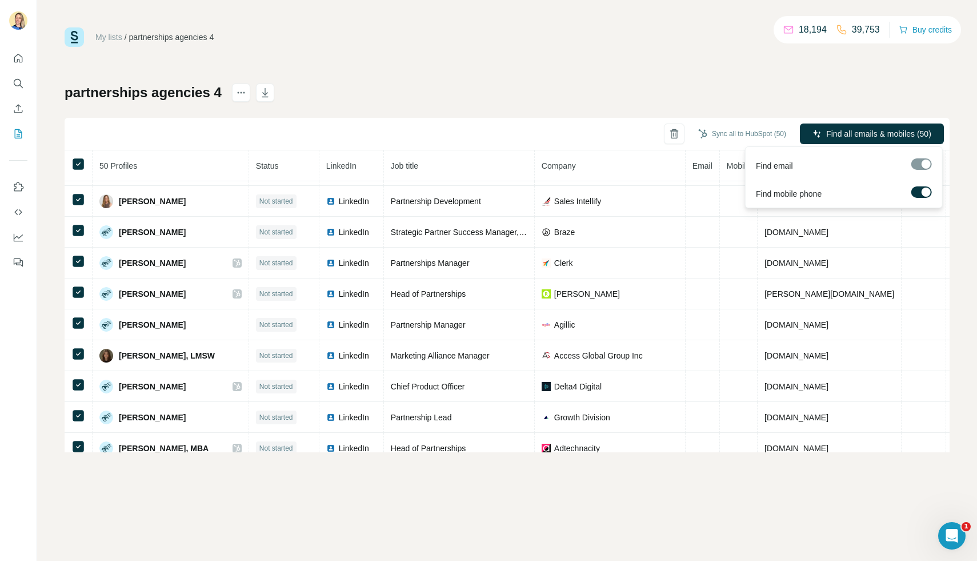
click at [865, 134] on span "Find all emails & mobiles (50)" at bounding box center [879, 133] width 105 height 11
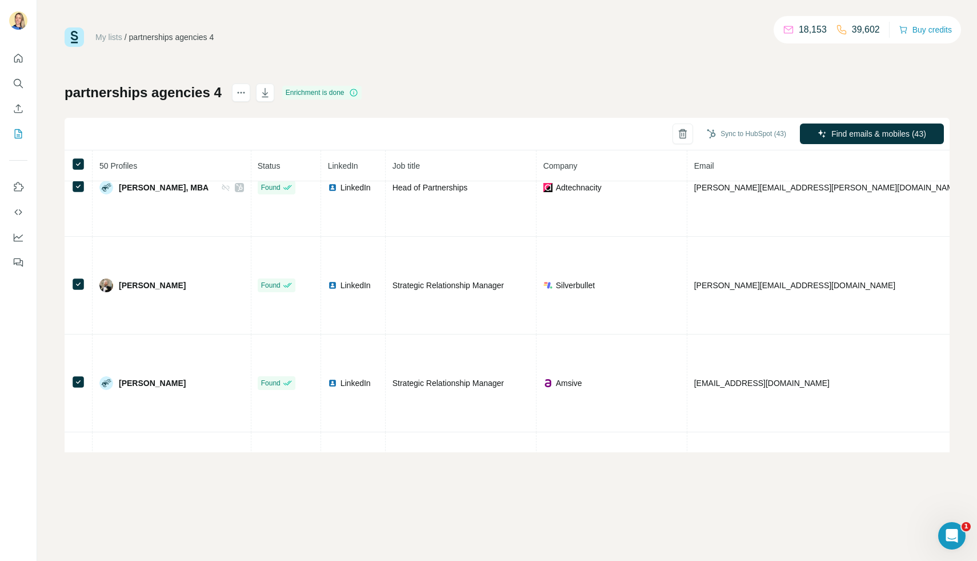
scroll to position [1272, 1]
click at [761, 136] on button "Sync to HubSpot (42)" at bounding box center [746, 133] width 95 height 17
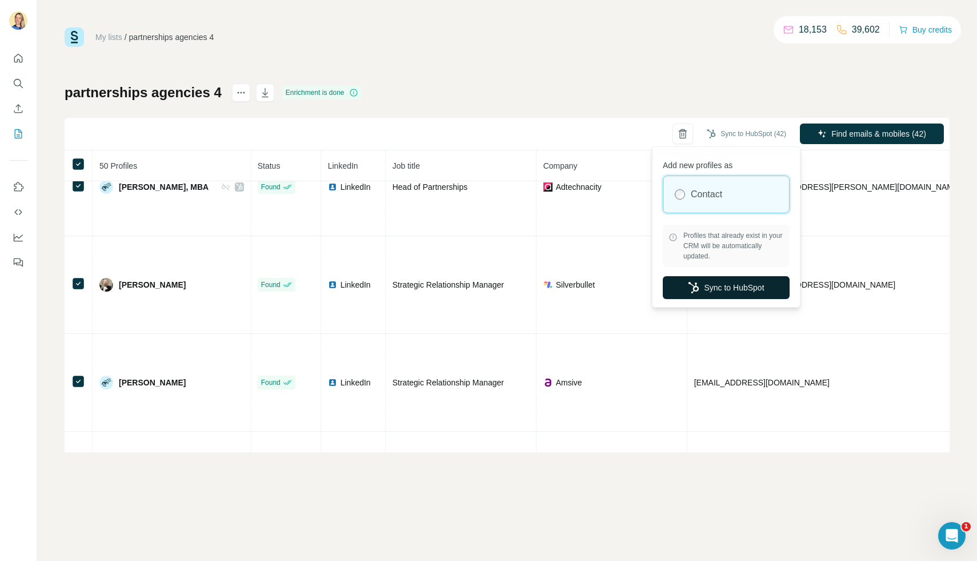
click at [737, 281] on button "Sync to HubSpot" at bounding box center [726, 287] width 127 height 23
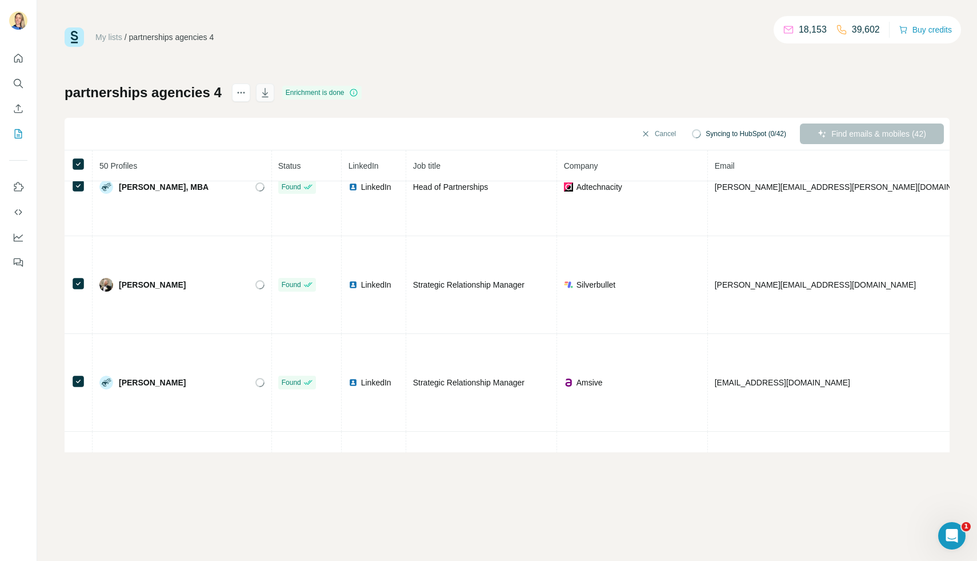
click at [268, 95] on icon "button" at bounding box center [265, 92] width 11 height 11
